Goal: Information Seeking & Learning: Learn about a topic

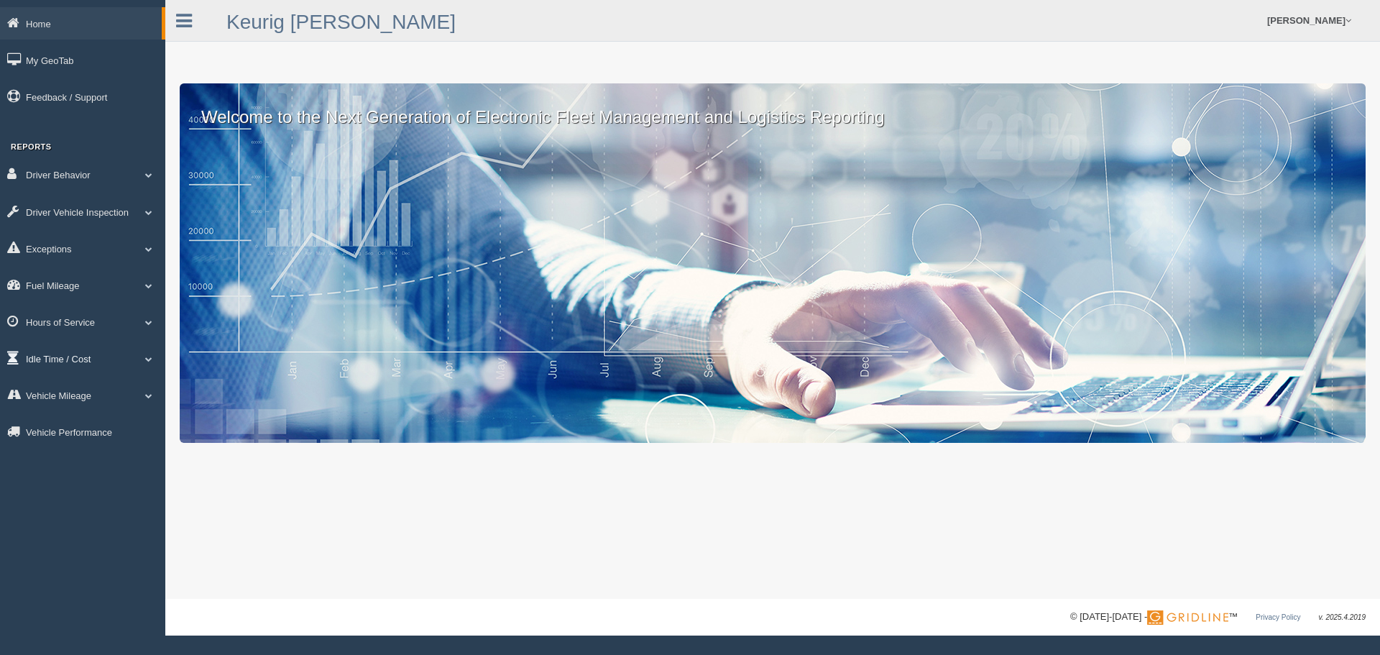
click at [142, 357] on span at bounding box center [148, 358] width 19 height 7
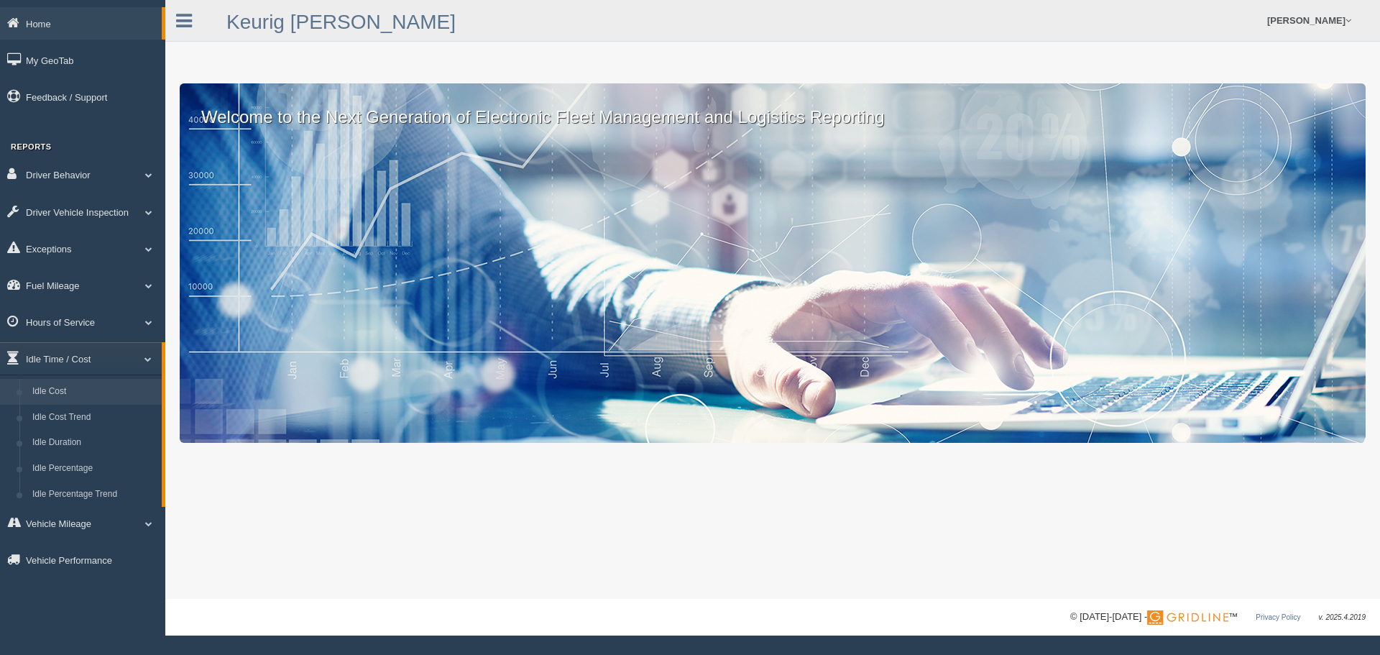
click at [88, 390] on link "Idle Cost" at bounding box center [94, 392] width 136 height 26
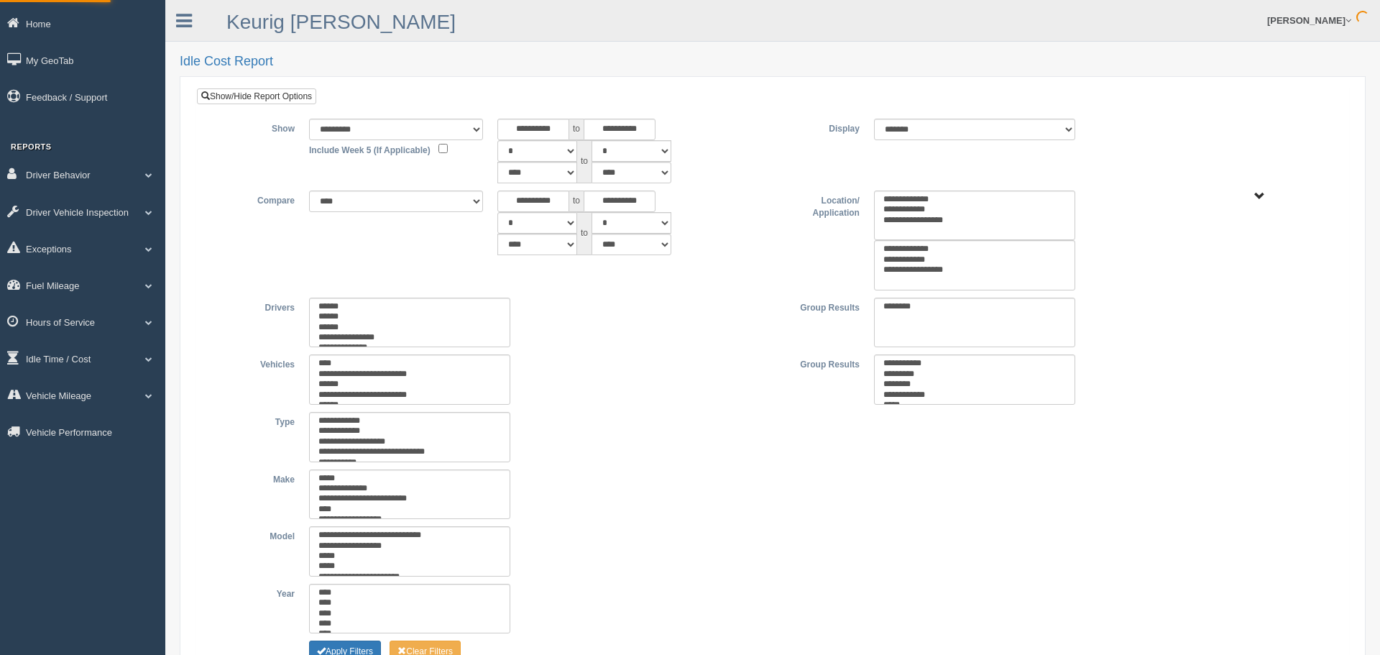
type input "*********"
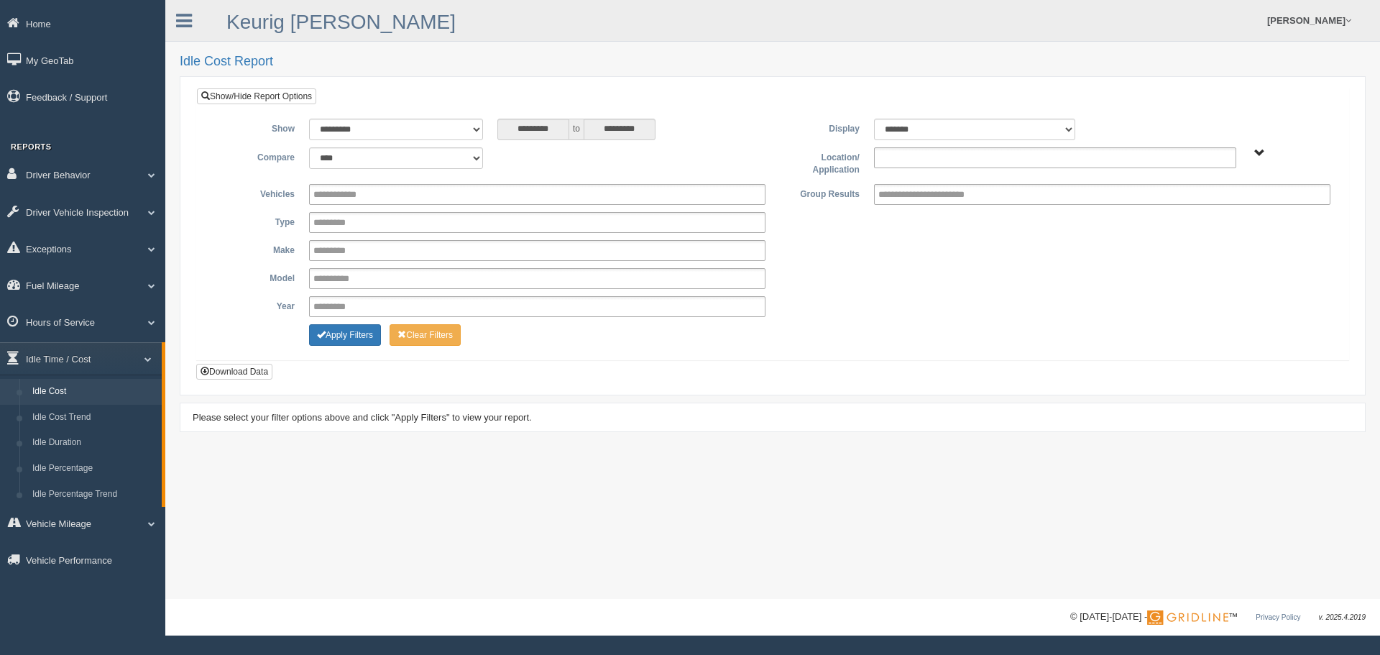
click at [913, 162] on input "text" at bounding box center [909, 158] width 62 height 18
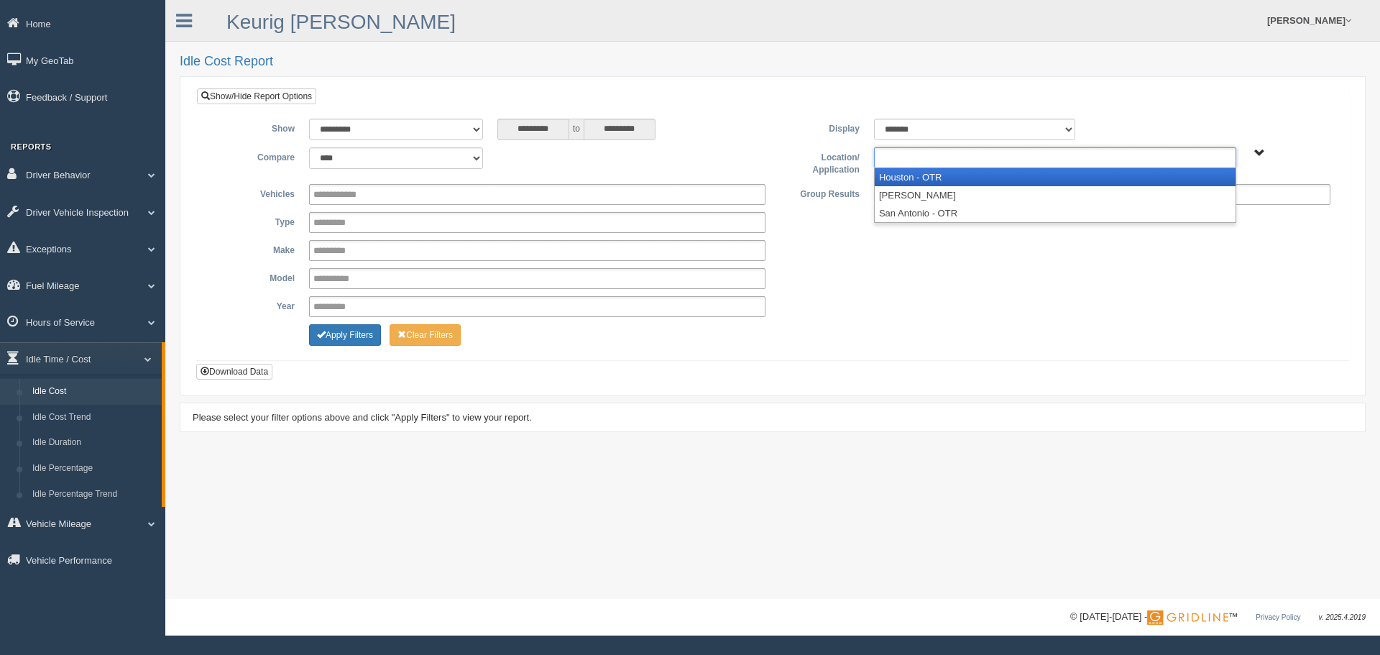
click at [908, 173] on li "Houston - OTR" at bounding box center [1055, 177] width 361 height 18
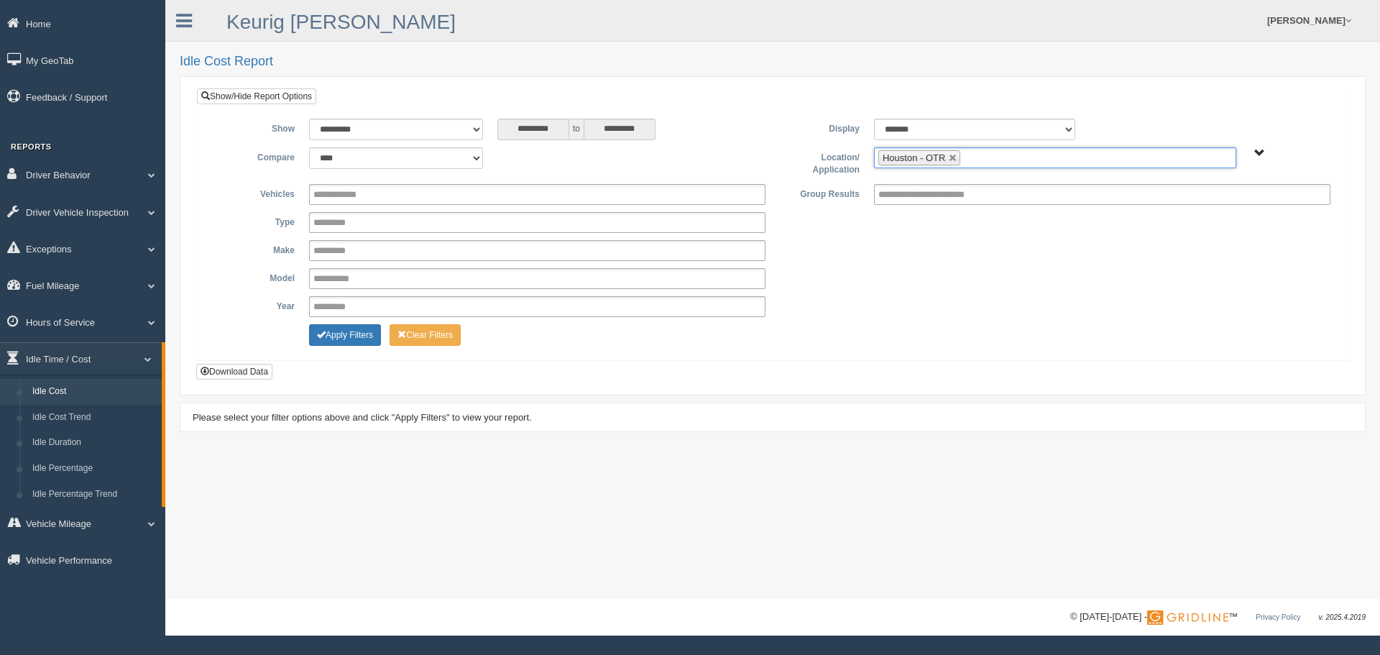
click at [993, 158] on ul "Houston - OTR" at bounding box center [1055, 157] width 362 height 21
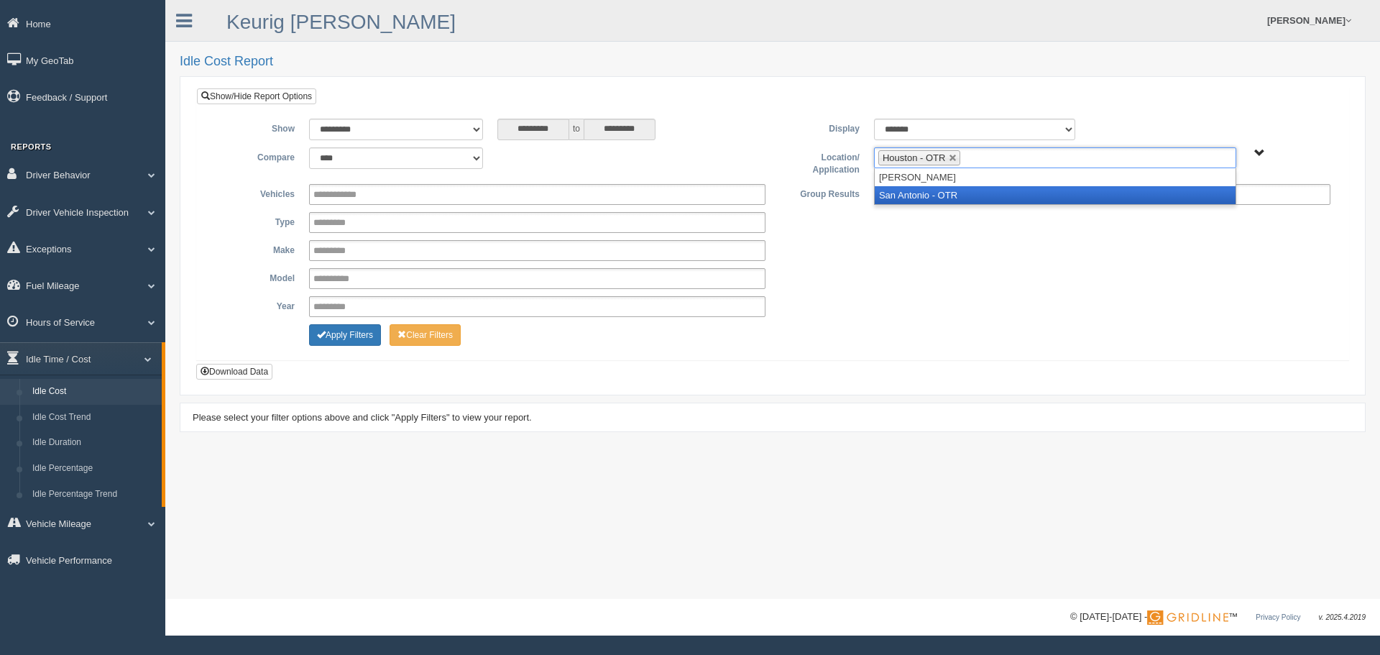
drag, startPoint x: 959, startPoint y: 193, endPoint x: 882, endPoint y: 202, distance: 77.4
click at [959, 195] on li "San Antonio - OTR" at bounding box center [1055, 195] width 361 height 18
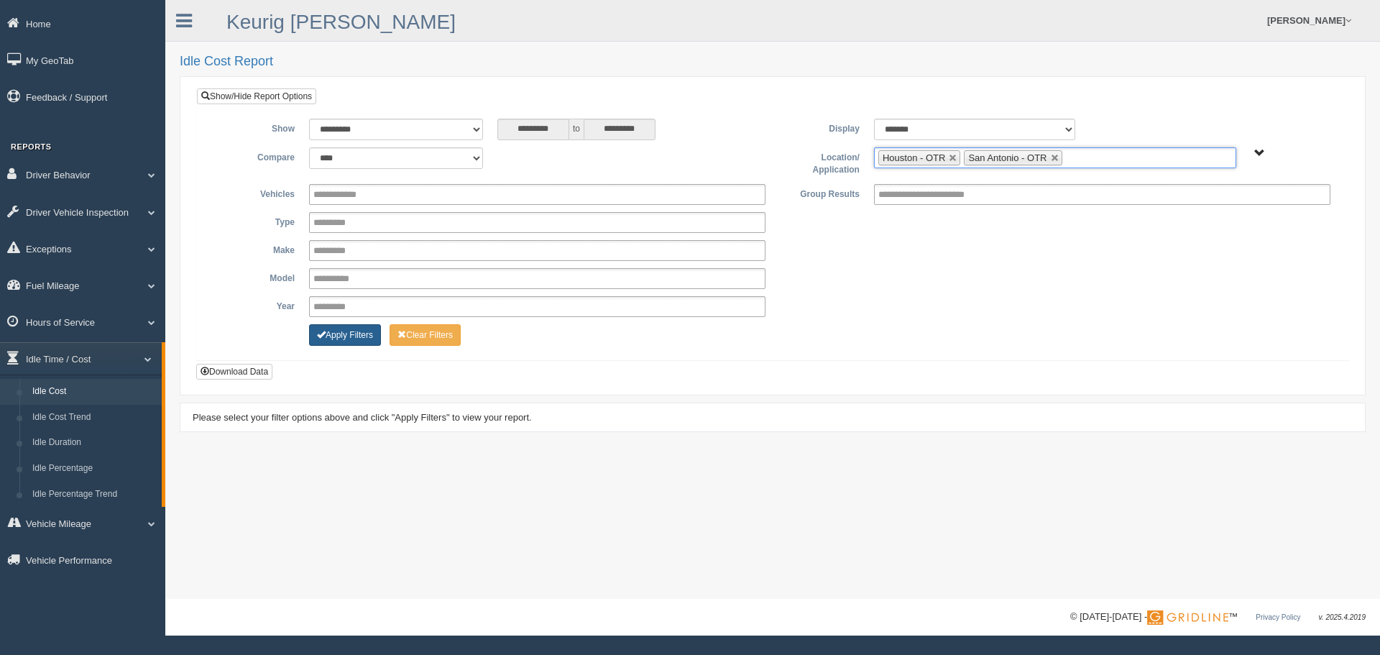
click at [334, 340] on button "Apply Filters" at bounding box center [345, 335] width 72 height 22
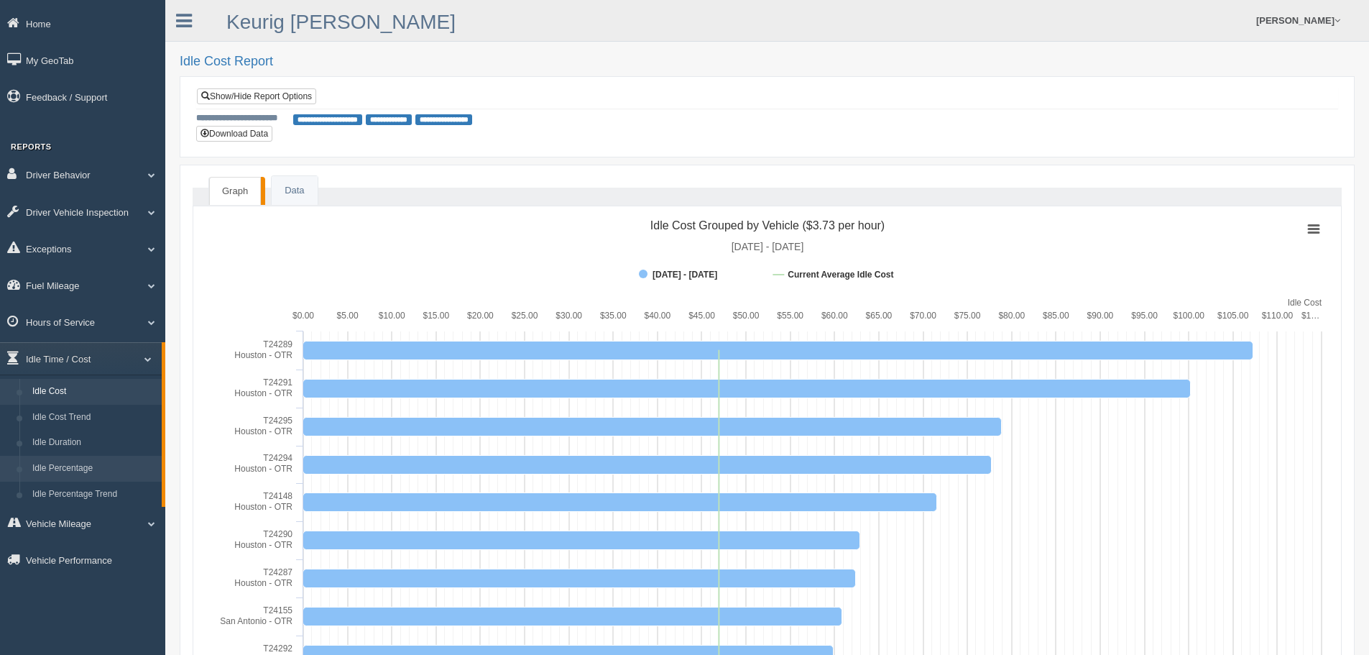
click at [80, 462] on link "Idle Percentage" at bounding box center [94, 469] width 136 height 26
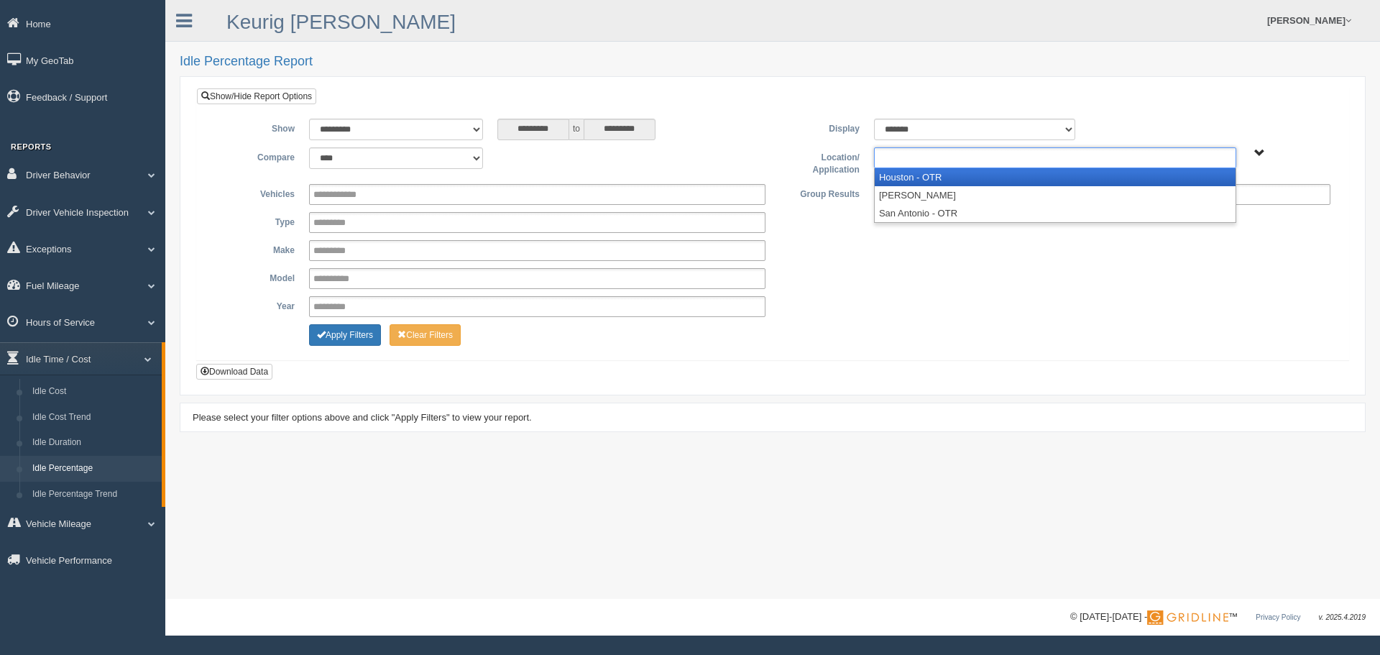
click at [909, 166] on input "text" at bounding box center [909, 158] width 62 height 18
click at [909, 172] on li "Houston - OTR" at bounding box center [1055, 177] width 361 height 18
type input "**"
drag, startPoint x: 961, startPoint y: 176, endPoint x: 806, endPoint y: 203, distance: 157.5
click at [959, 177] on li "Sa n Antonio - OTR" at bounding box center [1055, 177] width 361 height 18
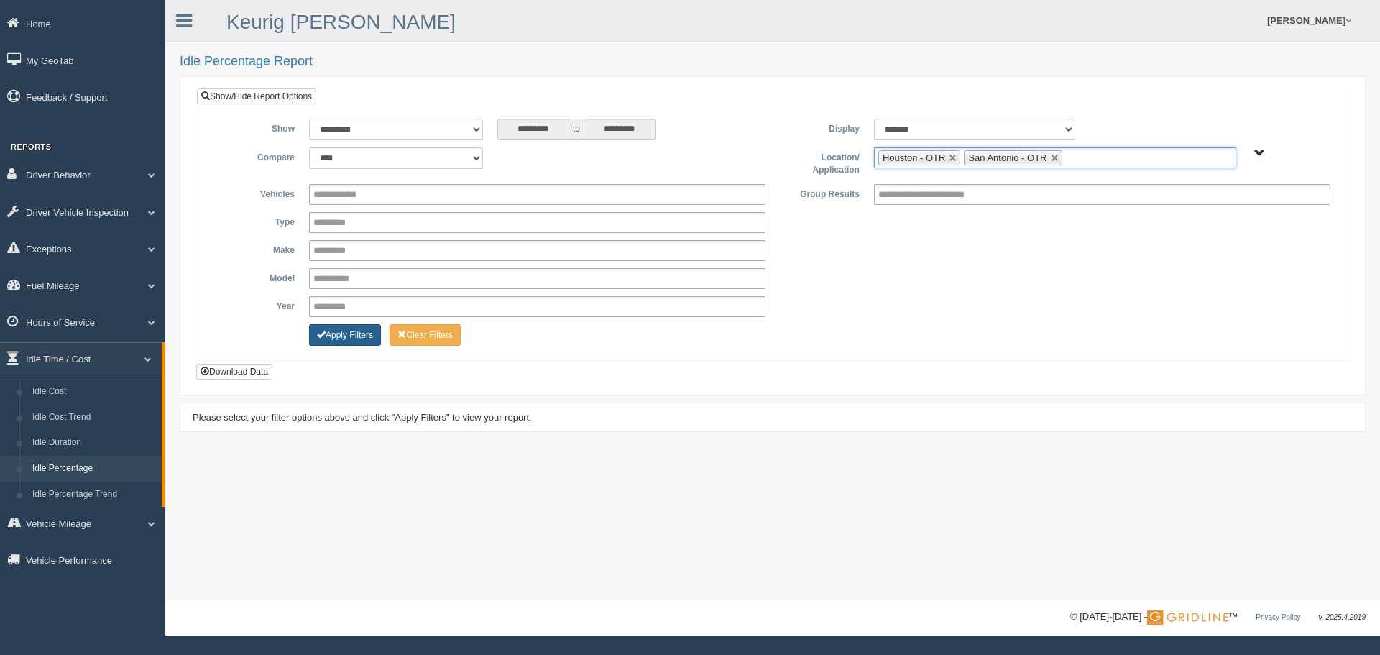
click at [360, 335] on button "Apply Filters" at bounding box center [345, 335] width 72 height 22
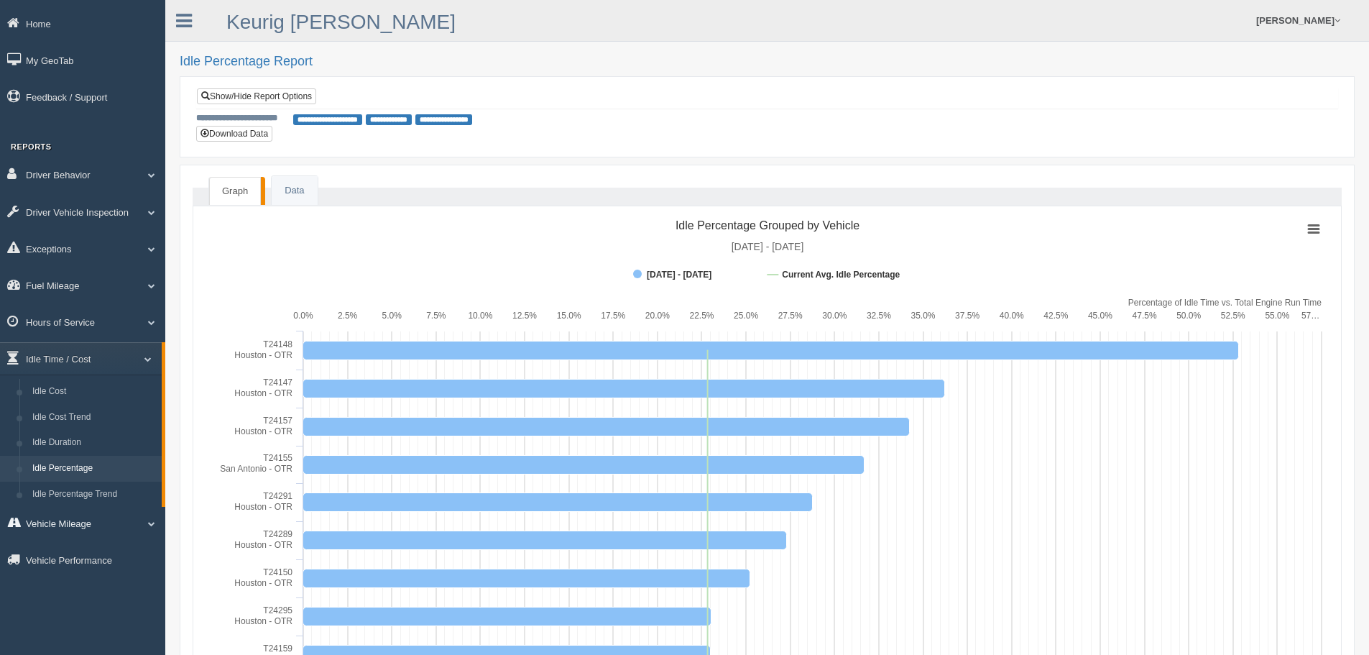
click at [97, 522] on link "Vehicle Mileage" at bounding box center [82, 523] width 165 height 32
click at [138, 286] on span at bounding box center [146, 285] width 19 height 7
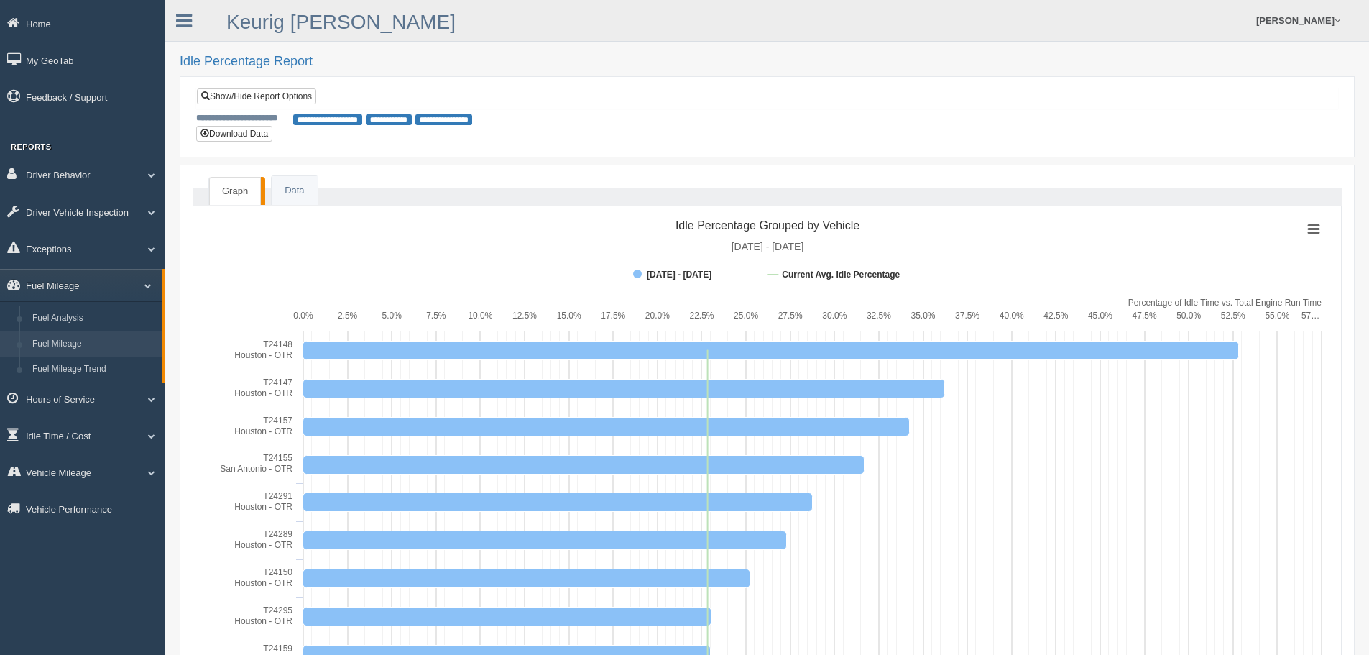
click at [100, 339] on link "Fuel Mileage" at bounding box center [94, 344] width 136 height 26
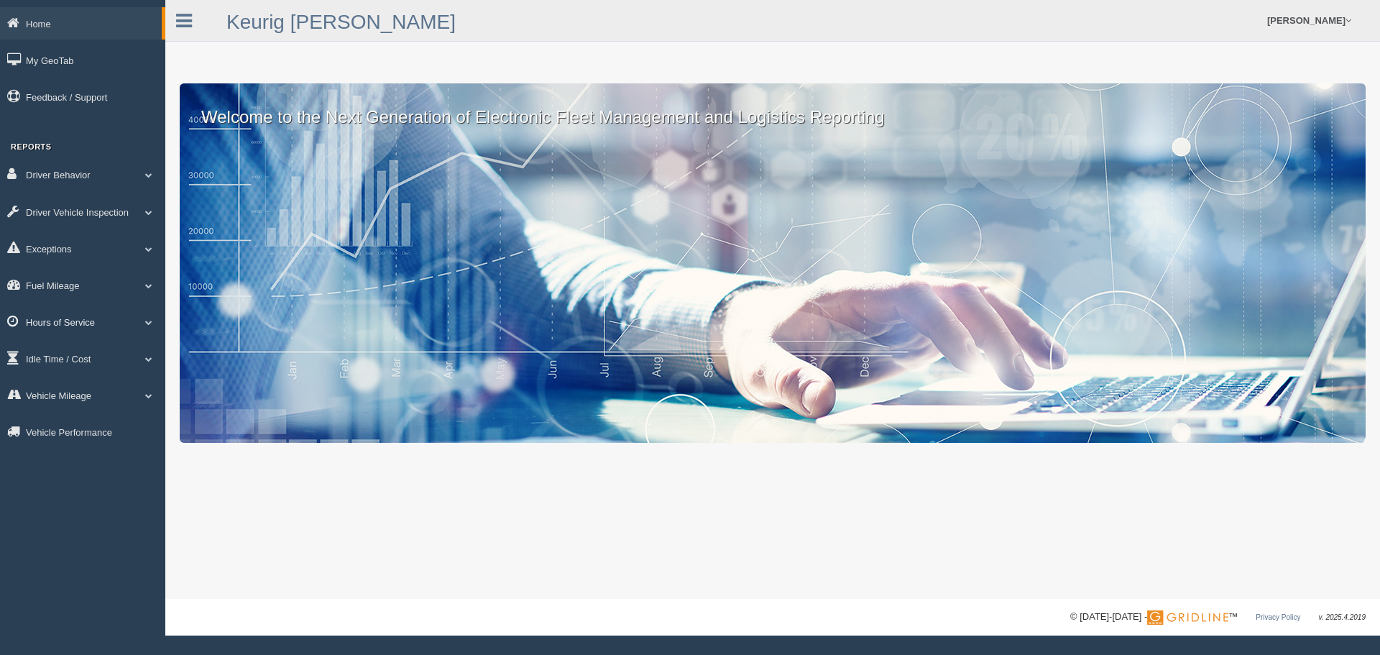
click at [138, 318] on link "Hours of Service" at bounding box center [82, 321] width 165 height 32
click at [128, 296] on link "Fuel Mileage" at bounding box center [82, 285] width 165 height 32
click at [82, 341] on link "Fuel Mileage" at bounding box center [94, 344] width 136 height 26
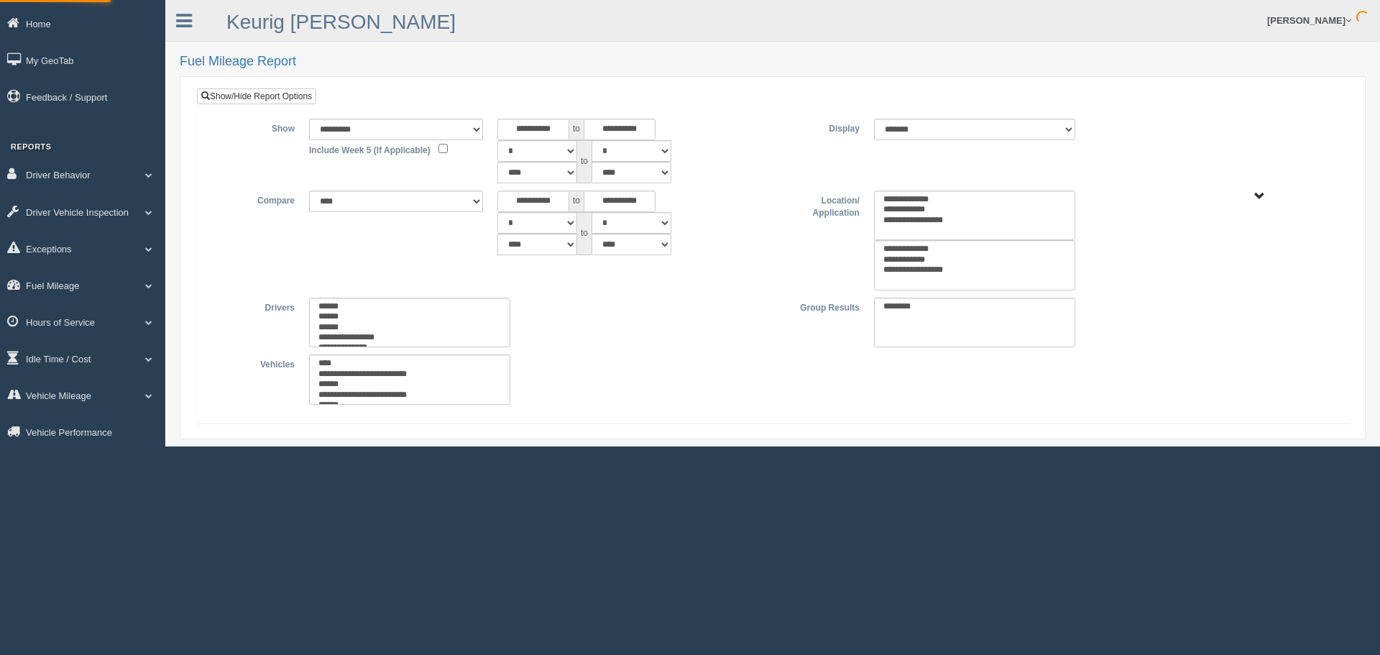
select select
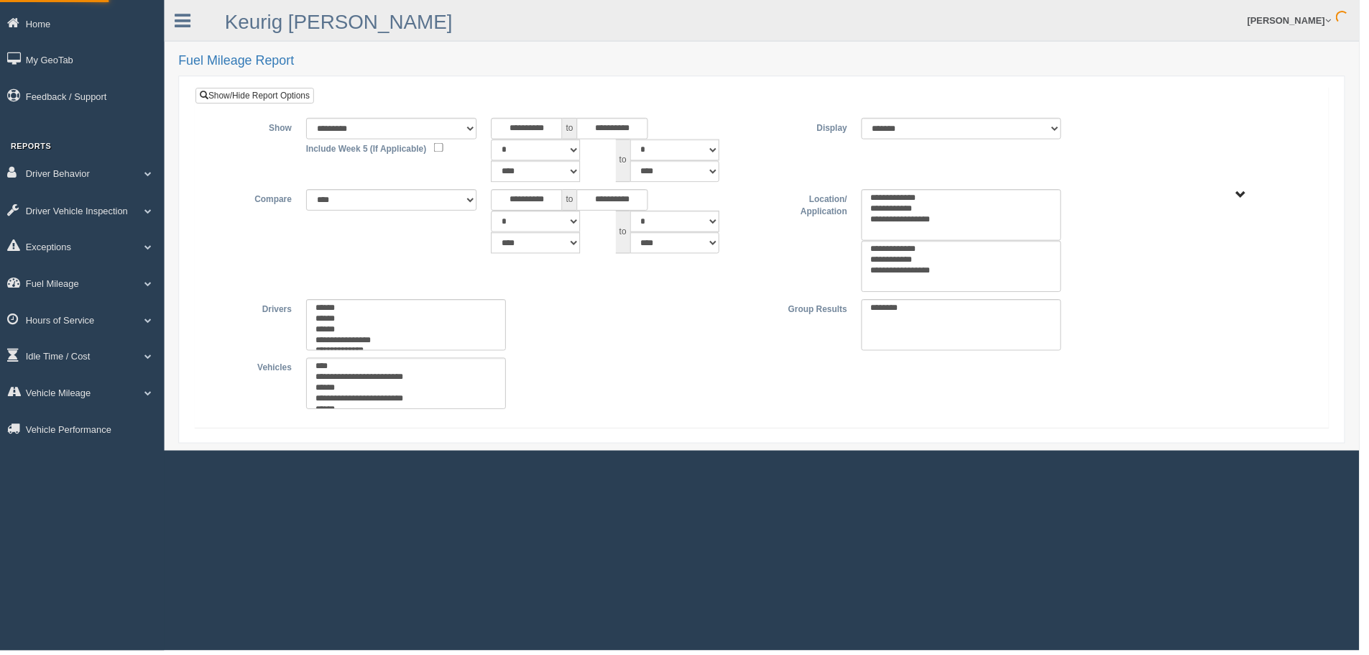
type input "*********"
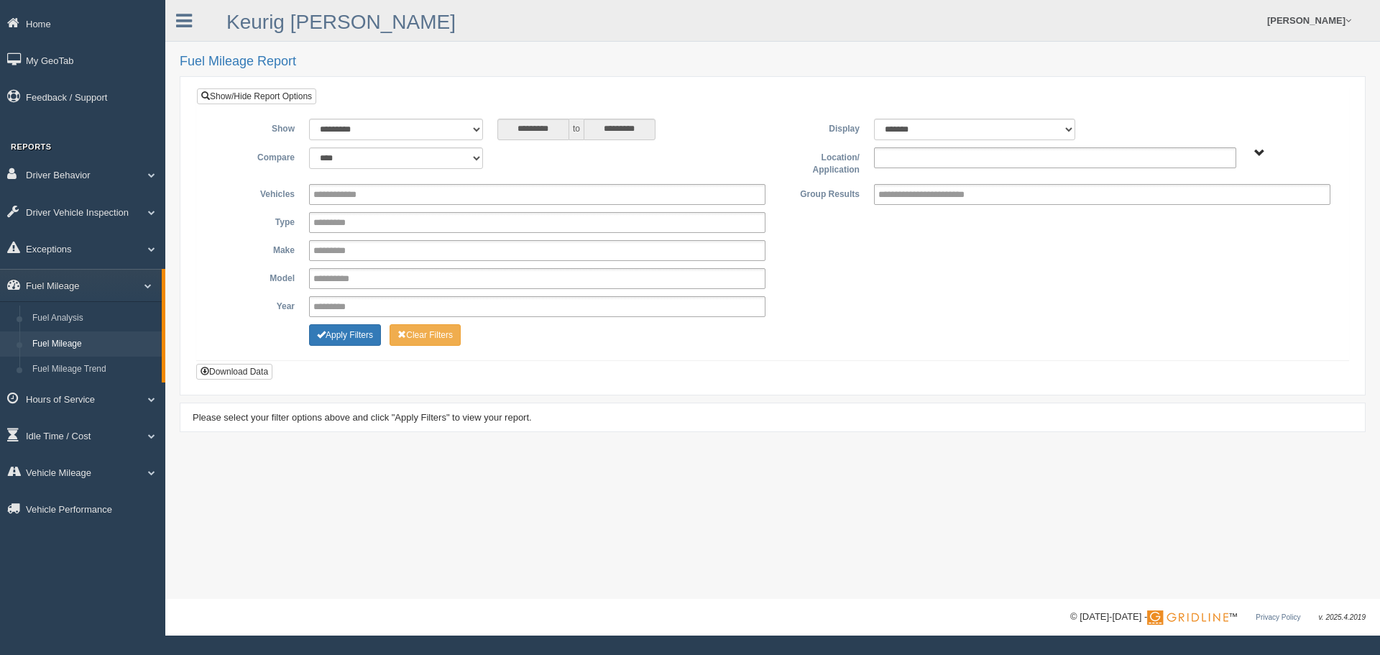
click at [916, 161] on input "text" at bounding box center [909, 158] width 62 height 18
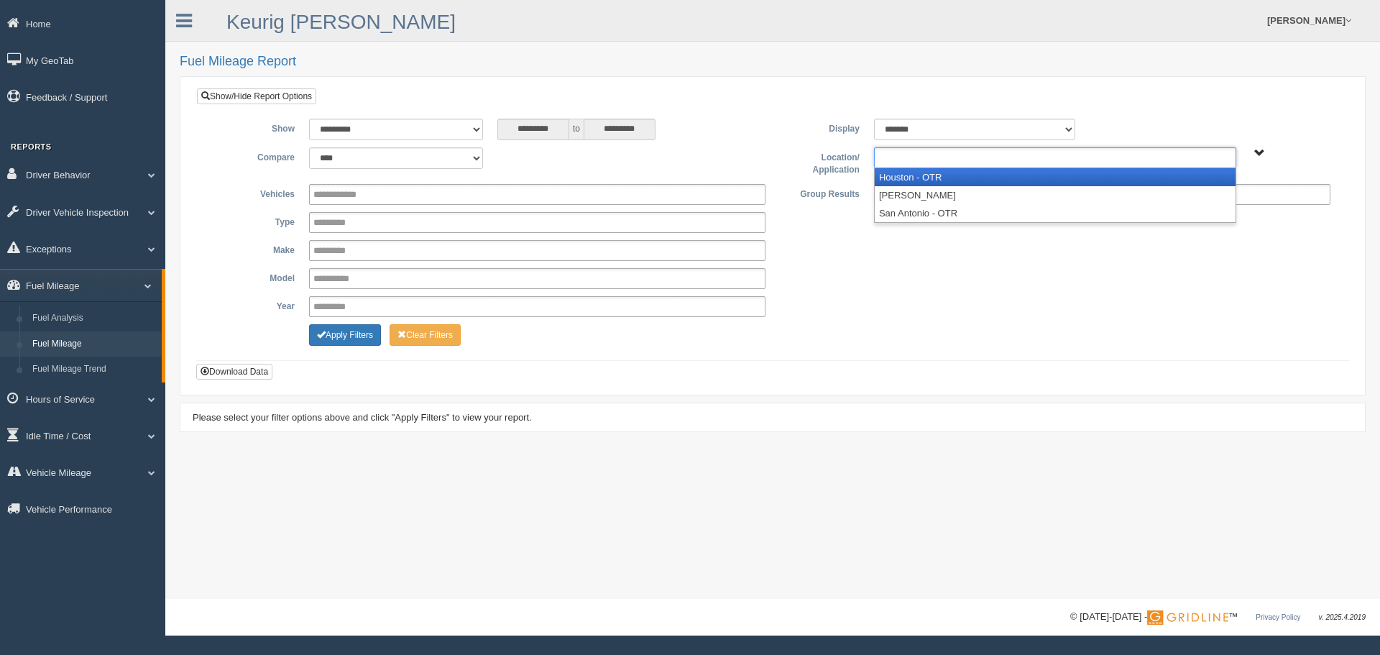
click at [918, 180] on li "Houston - OTR" at bounding box center [1055, 177] width 361 height 18
type input "**"
drag, startPoint x: 931, startPoint y: 176, endPoint x: 908, endPoint y: 180, distance: 24.0
click at [930, 177] on li "Sa n Antonio - OTR" at bounding box center [1055, 177] width 361 height 18
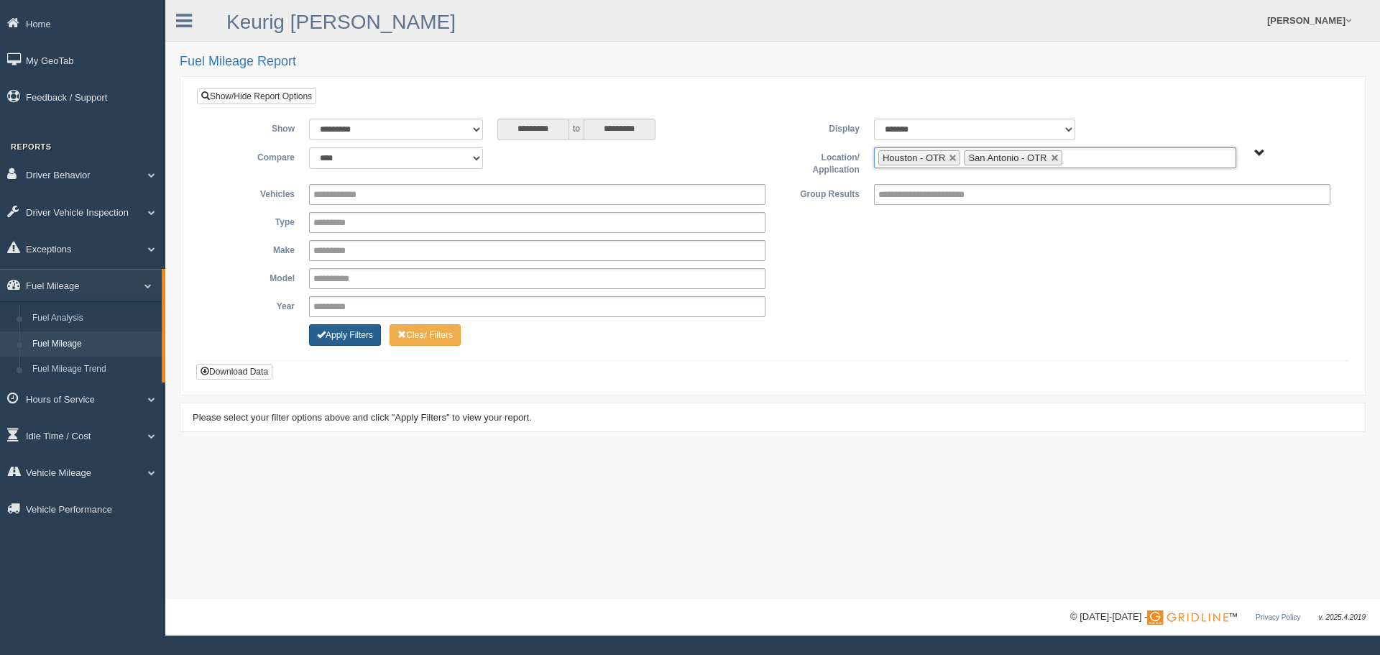
click at [342, 331] on button "Apply Filters" at bounding box center [345, 335] width 72 height 22
